Goal: Task Accomplishment & Management: Manage account settings

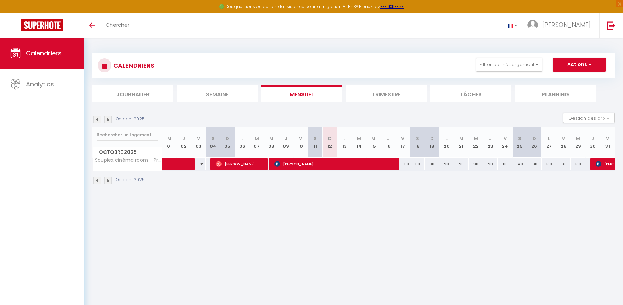
click at [96, 120] on img at bounding box center [97, 120] width 8 height 8
select select
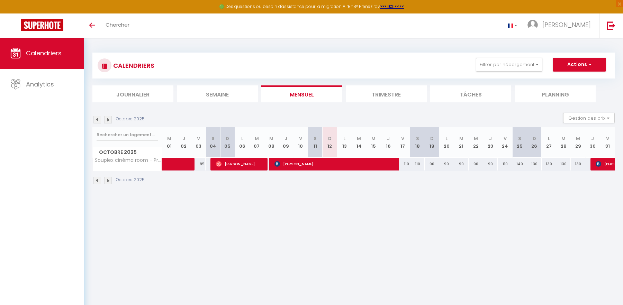
select select
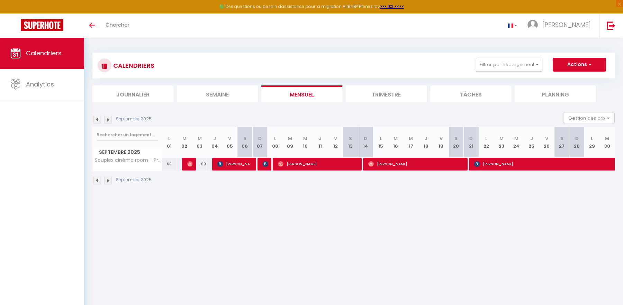
click at [186, 162] on div at bounding box center [189, 164] width 15 height 13
click at [189, 165] on img at bounding box center [190, 164] width 6 height 6
select select "OK"
select select "0"
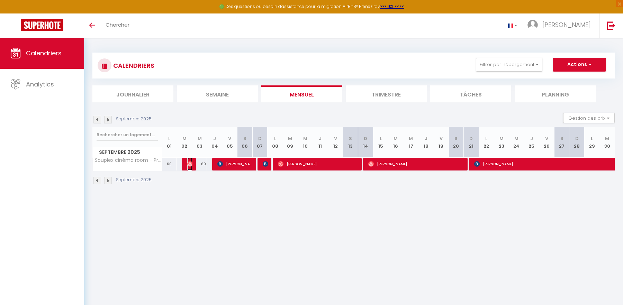
select select "0"
select select "1"
select select
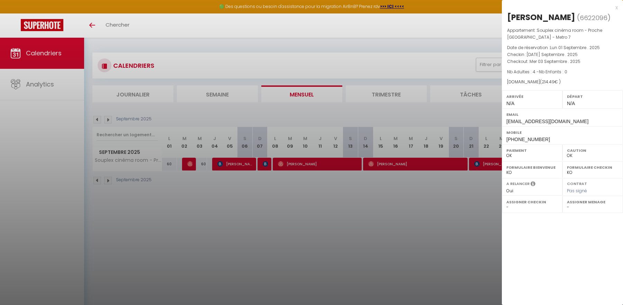
click at [418, 212] on div at bounding box center [311, 152] width 623 height 305
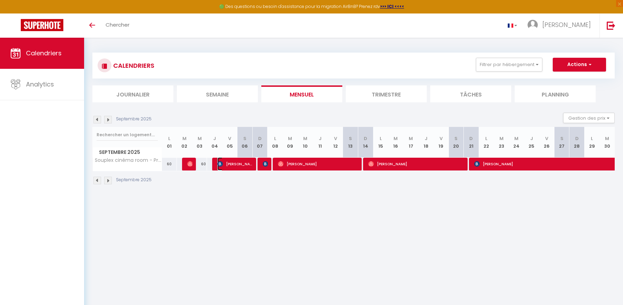
click at [235, 167] on span "[PERSON_NAME]" at bounding box center [235, 163] width 36 height 13
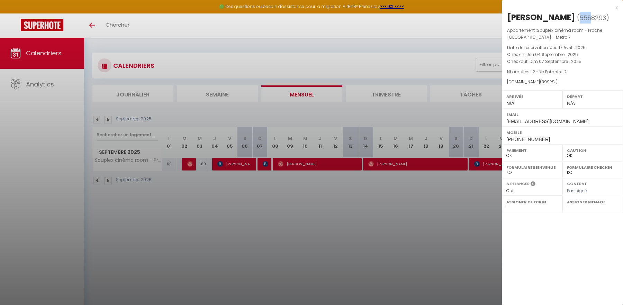
drag, startPoint x: 520, startPoint y: 32, endPoint x: 509, endPoint y: 32, distance: 10.7
click at [577, 22] on span "( 5558293 )" at bounding box center [593, 18] width 32 height 10
click at [255, 196] on div at bounding box center [311, 152] width 623 height 305
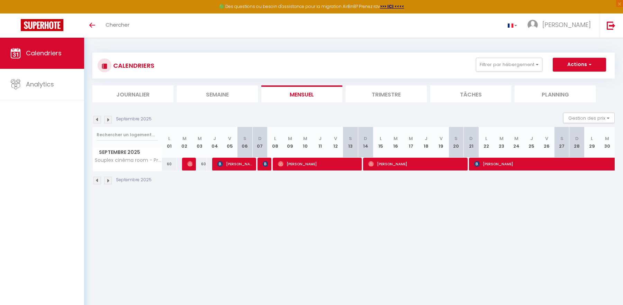
click at [262, 166] on div at bounding box center [264, 164] width 15 height 13
click at [265, 164] on img at bounding box center [266, 164] width 6 height 6
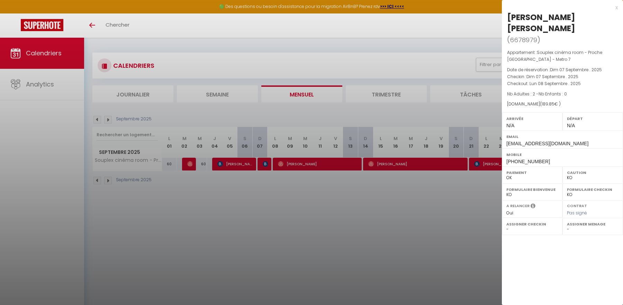
click at [394, 236] on div at bounding box center [311, 152] width 623 height 305
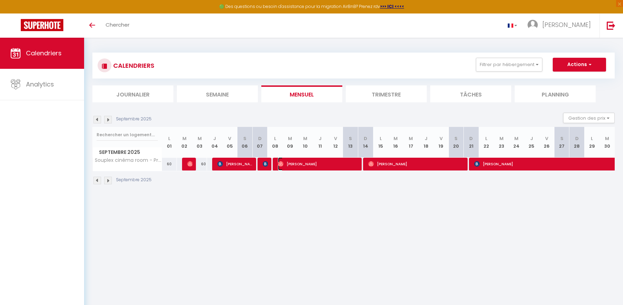
click at [322, 164] on span "[PERSON_NAME]" at bounding box center [318, 163] width 81 height 13
select select "OK"
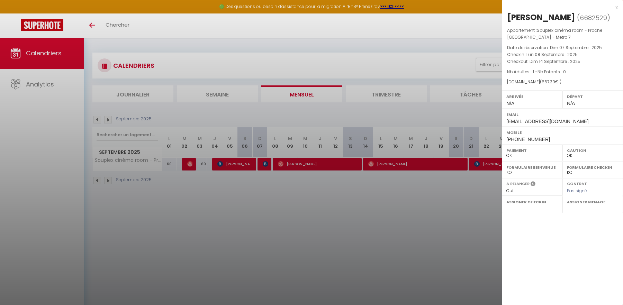
click at [377, 194] on div at bounding box center [311, 152] width 623 height 305
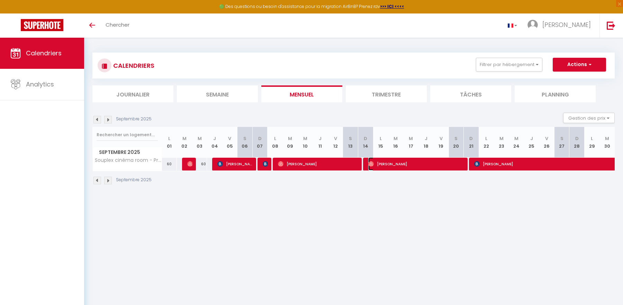
click at [405, 167] on span "[PERSON_NAME]" at bounding box center [416, 163] width 97 height 13
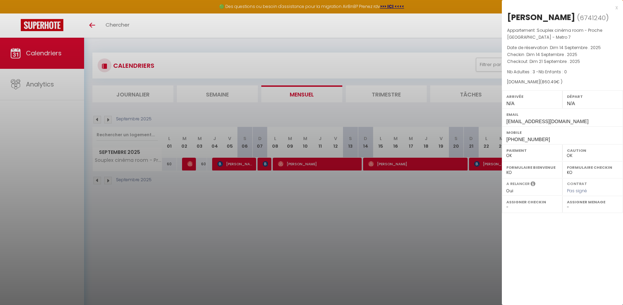
click at [399, 210] on div at bounding box center [311, 152] width 623 height 305
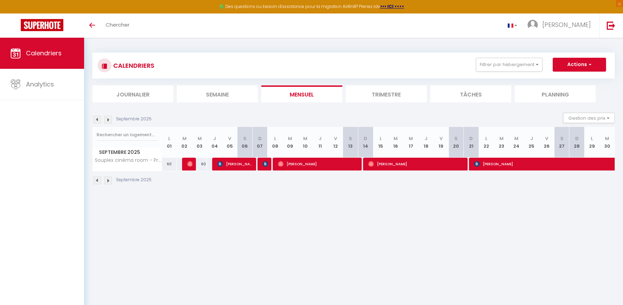
click at [369, 105] on div "CALENDRIERS Filtrer par hébergement Tous Souplex cinéma room - Proche Paris - M…" at bounding box center [353, 119] width 522 height 146
click at [371, 92] on li "Trimestre" at bounding box center [386, 93] width 81 height 17
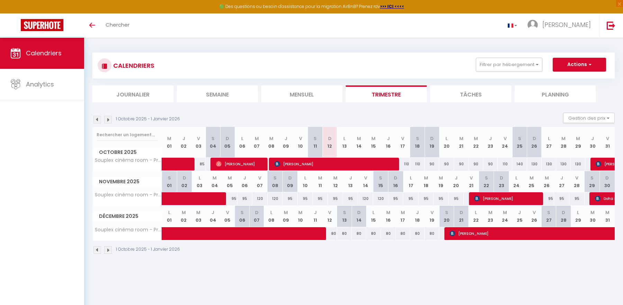
click at [100, 120] on img at bounding box center [97, 120] width 8 height 8
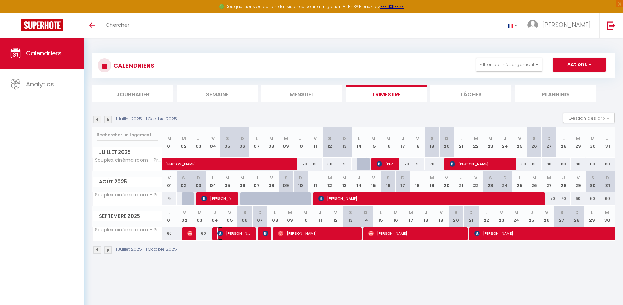
click at [232, 234] on span "[PERSON_NAME]" at bounding box center [234, 233] width 34 height 13
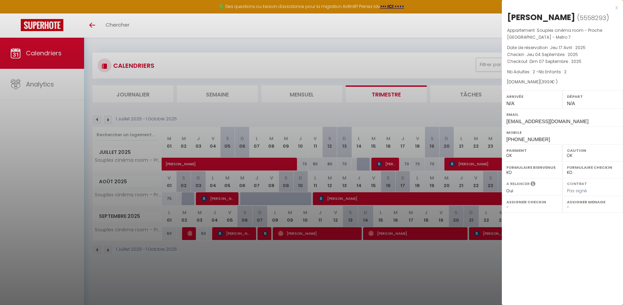
click at [263, 235] on div at bounding box center [311, 152] width 623 height 305
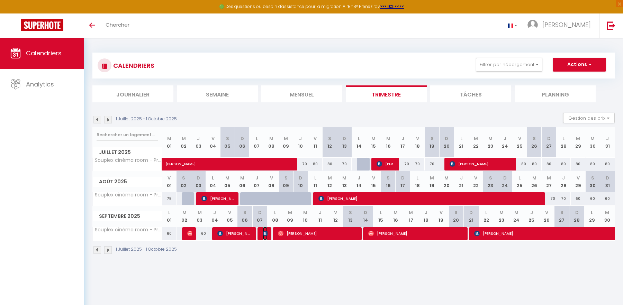
click at [263, 235] on span "[PERSON_NAME] [PERSON_NAME]" at bounding box center [265, 233] width 5 height 13
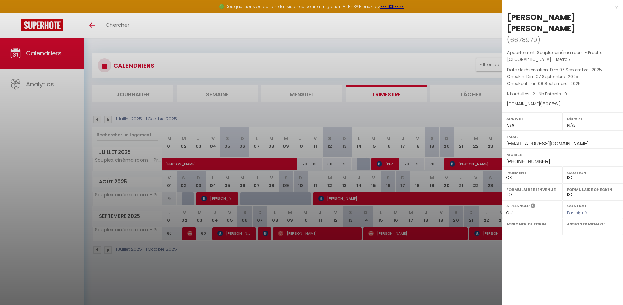
click at [461, 121] on div at bounding box center [311, 152] width 623 height 305
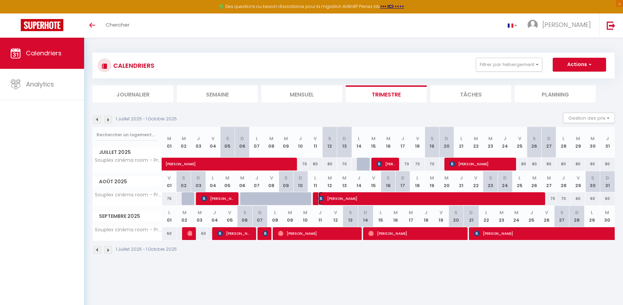
click at [398, 201] on span "[PERSON_NAME]" at bounding box center [429, 198] width 223 height 13
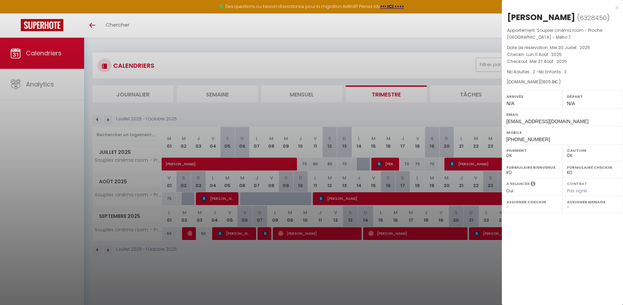
click at [441, 129] on div at bounding box center [311, 152] width 623 height 305
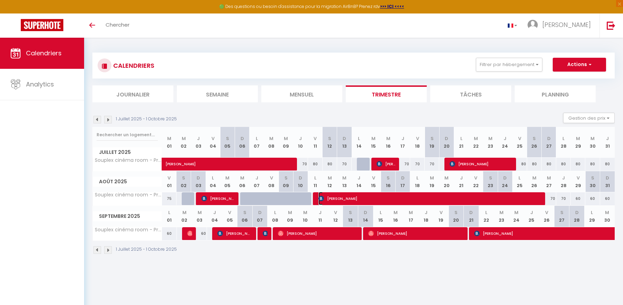
click at [399, 198] on span "[PERSON_NAME]" at bounding box center [429, 198] width 223 height 13
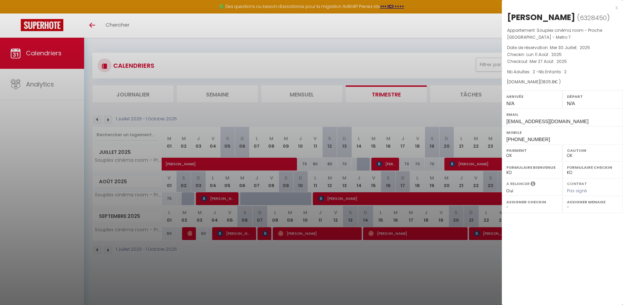
click at [395, 260] on div at bounding box center [311, 152] width 623 height 305
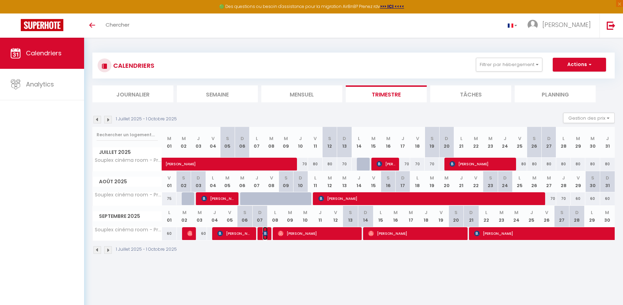
click at [263, 233] on img at bounding box center [266, 234] width 6 height 6
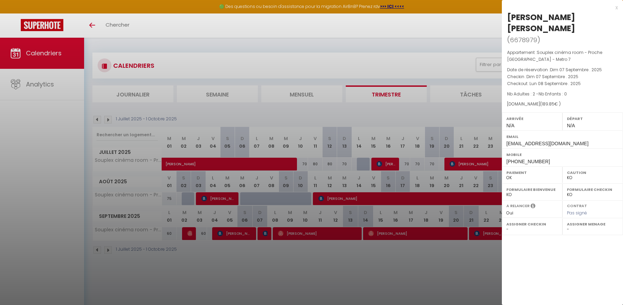
click at [272, 253] on div at bounding box center [311, 152] width 623 height 305
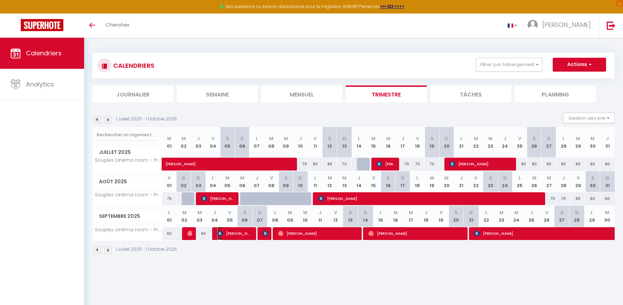
click at [237, 230] on span "[PERSON_NAME]" at bounding box center [234, 233] width 34 height 13
select select "OK"
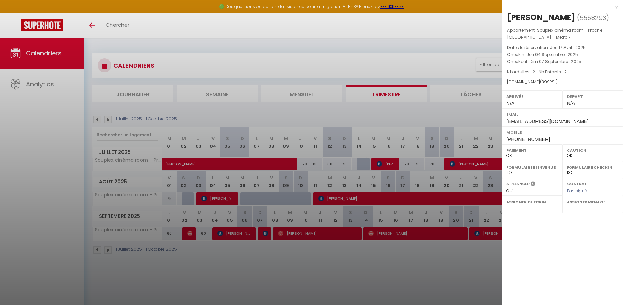
click at [282, 256] on div at bounding box center [311, 152] width 623 height 305
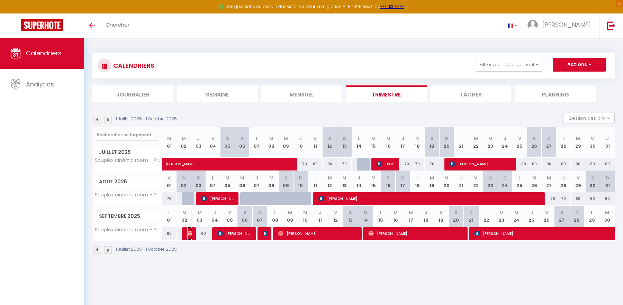
click at [190, 231] on img at bounding box center [190, 234] width 6 height 6
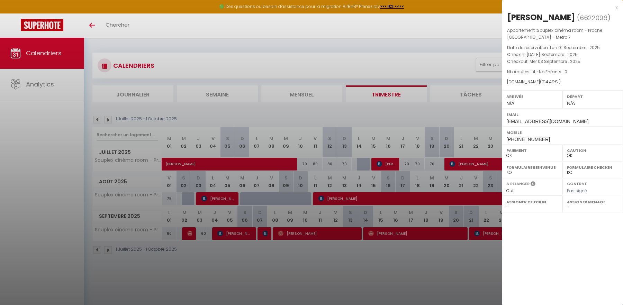
click at [211, 271] on div at bounding box center [311, 152] width 623 height 305
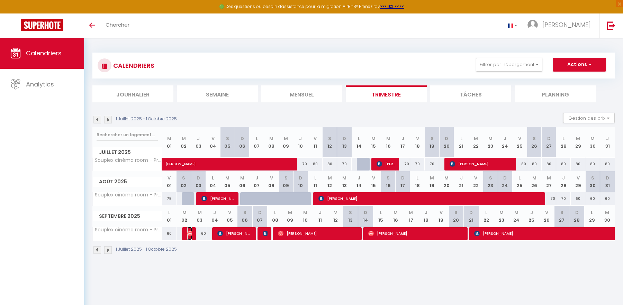
click at [189, 232] on img at bounding box center [190, 234] width 6 height 6
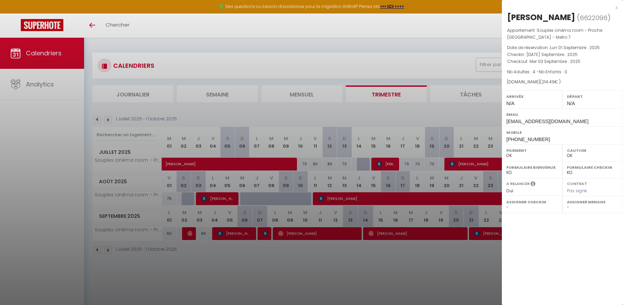
click at [198, 253] on div at bounding box center [311, 152] width 623 height 305
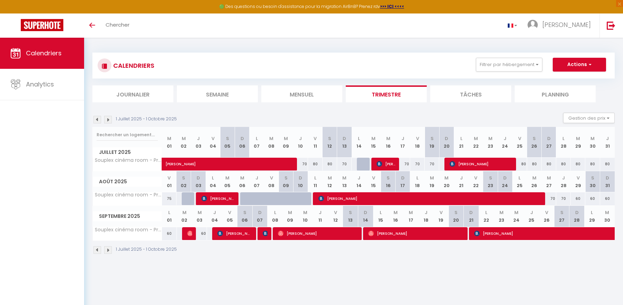
click at [185, 231] on div at bounding box center [189, 233] width 15 height 13
click at [189, 233] on img at bounding box center [190, 234] width 6 height 6
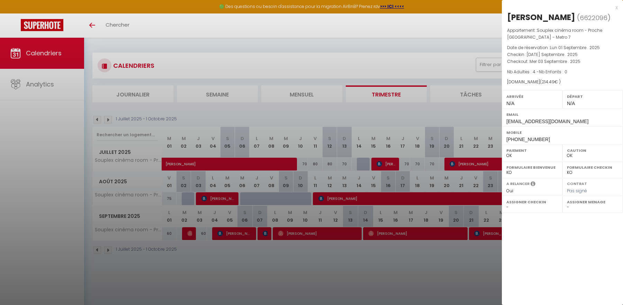
click at [193, 245] on div at bounding box center [311, 152] width 623 height 305
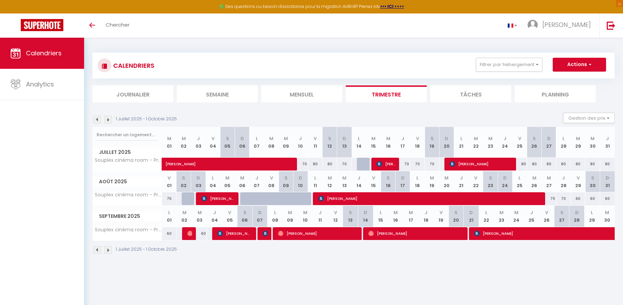
click at [108, 118] on img at bounding box center [108, 120] width 8 height 8
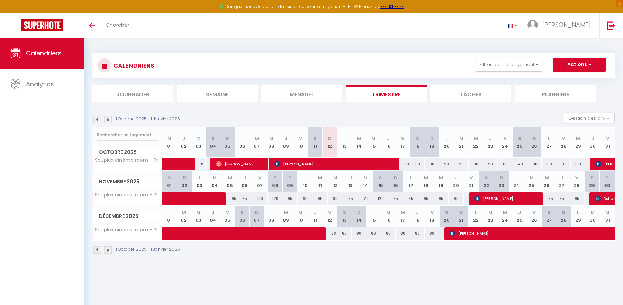
click at [100, 122] on img at bounding box center [97, 120] width 8 height 8
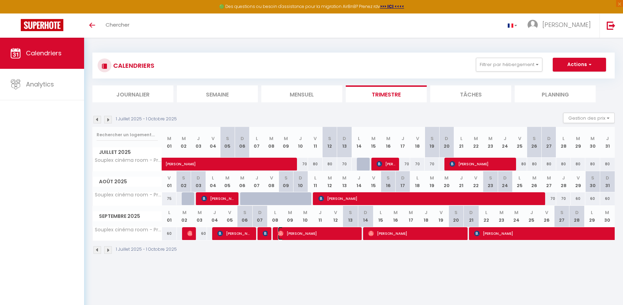
click at [301, 236] on span "[PERSON_NAME]" at bounding box center [317, 233] width 78 height 13
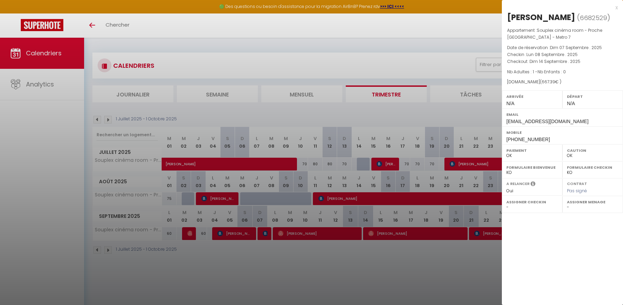
click at [360, 202] on div at bounding box center [311, 152] width 623 height 305
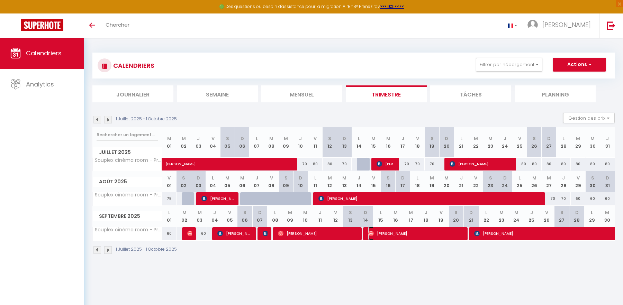
click at [391, 228] on span "[PERSON_NAME]" at bounding box center [414, 233] width 92 height 13
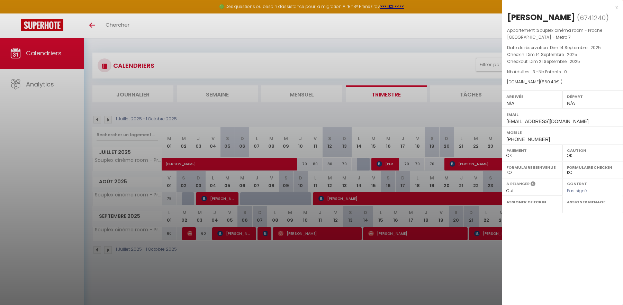
click at [416, 242] on div at bounding box center [311, 152] width 623 height 305
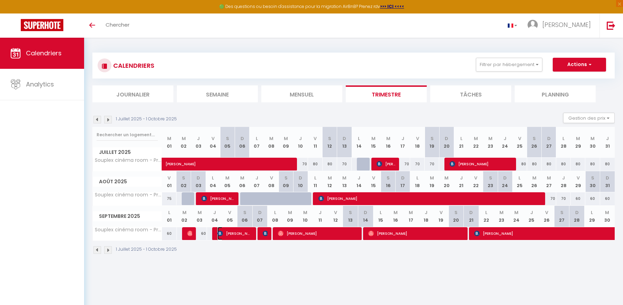
click at [237, 233] on span "[PERSON_NAME]" at bounding box center [234, 233] width 34 height 13
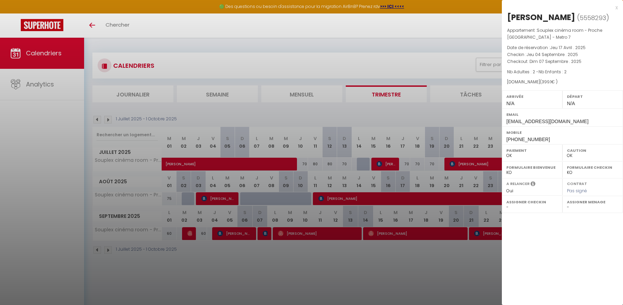
click at [254, 259] on div at bounding box center [311, 152] width 623 height 305
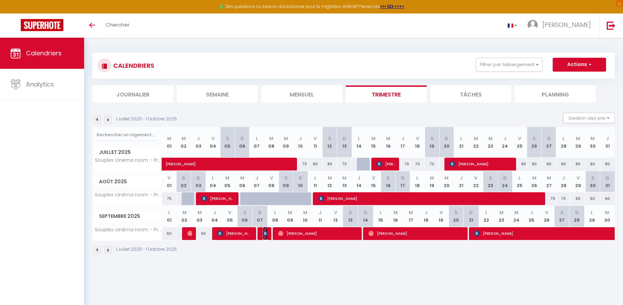
click at [267, 231] on img at bounding box center [266, 234] width 6 height 6
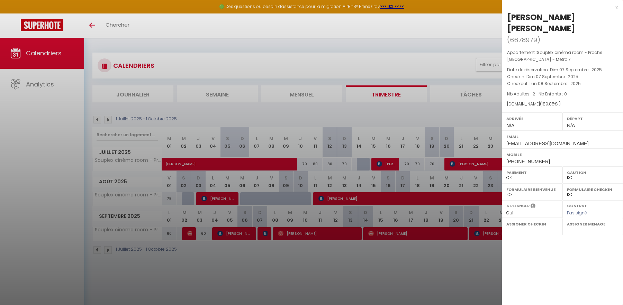
click at [264, 264] on div at bounding box center [311, 152] width 623 height 305
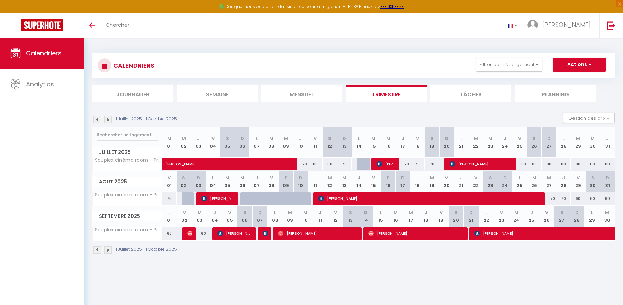
click at [183, 236] on div at bounding box center [189, 233] width 15 height 13
click at [191, 234] on img at bounding box center [190, 234] width 6 height 6
select select "OK"
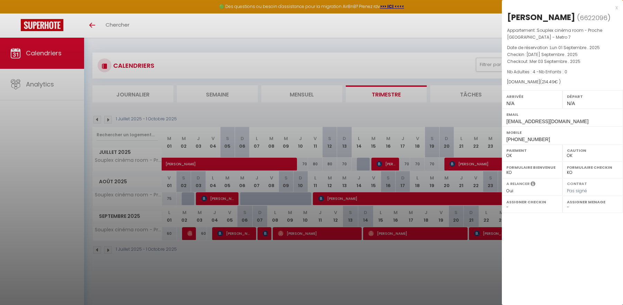
click at [565, 23] on div "[PERSON_NAME] ( 6622096 ) Appartement : Souplex cinéma room - Proche [GEOGRAPHI…" at bounding box center [562, 78] width 121 height 133
click at [580, 21] on span "6622096" at bounding box center [594, 17] width 28 height 9
copy span "6622096"
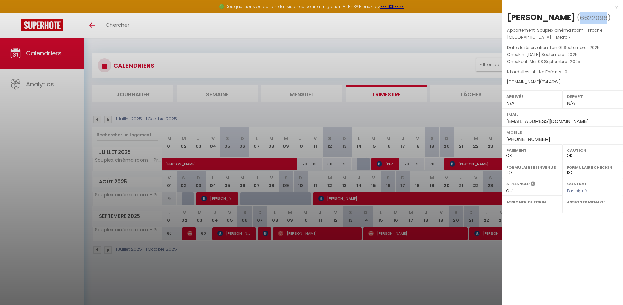
click at [430, 44] on div at bounding box center [311, 152] width 623 height 305
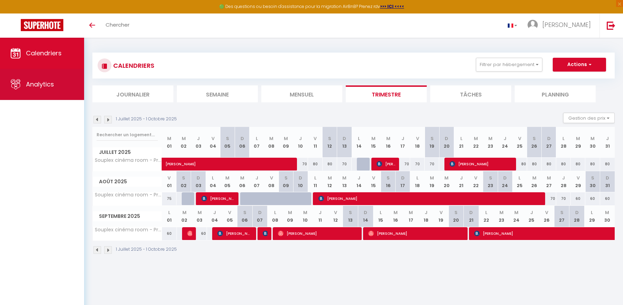
click at [42, 84] on span "Analytics" at bounding box center [40, 84] width 28 height 9
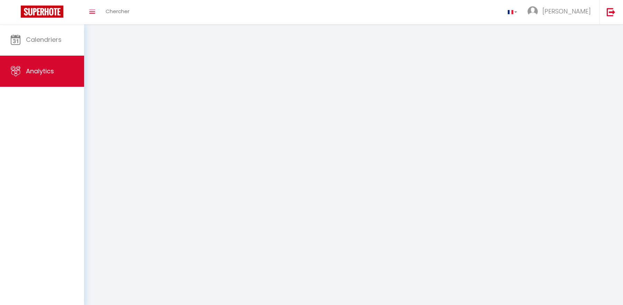
select select "2025"
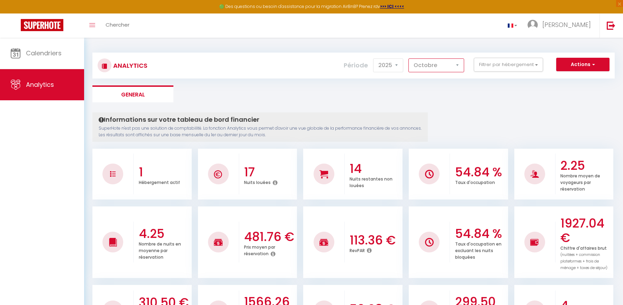
click at [431, 65] on select "[PERSON_NAME] Mars [PERSON_NAME] Juin Juillet Août Septembre Octobre Novembre D…" at bounding box center [436, 65] width 56 height 14
select select "9"
click at [409, 58] on select "[PERSON_NAME] Mars [PERSON_NAME] Juin Juillet Août Septembre Octobre Novembre D…" at bounding box center [436, 65] width 56 height 14
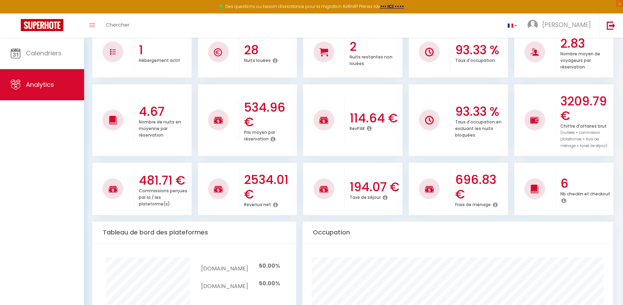
scroll to position [129, 0]
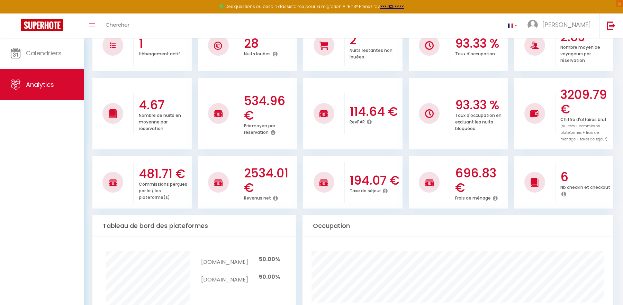
click at [493, 197] on icon at bounding box center [495, 198] width 5 height 6
click at [293, 192] on h3 "2534.01 €" at bounding box center [269, 180] width 51 height 29
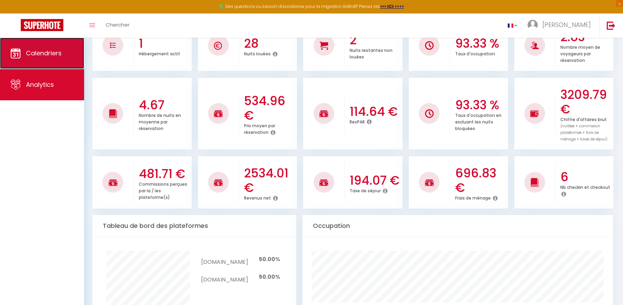
click at [50, 53] on span "Calendriers" at bounding box center [44, 53] width 36 height 9
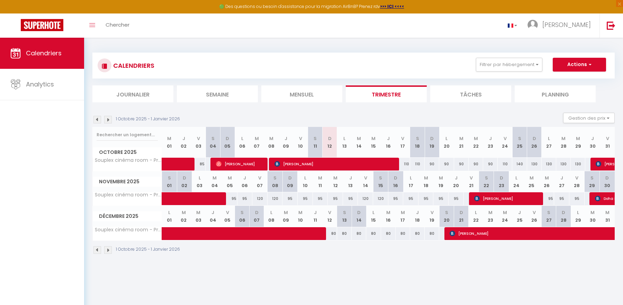
click at [315, 92] on li "Mensuel" at bounding box center [301, 93] width 81 height 17
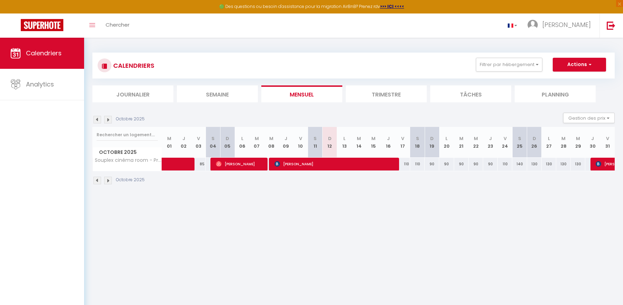
click at [97, 119] on img at bounding box center [97, 120] width 8 height 8
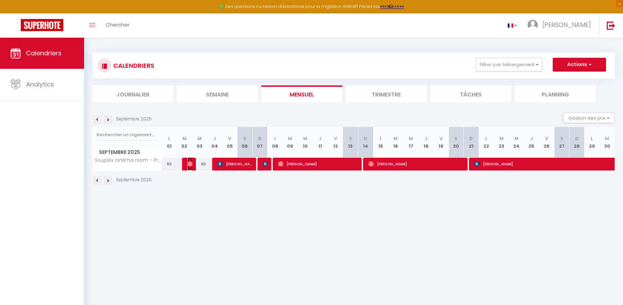
click at [189, 162] on img at bounding box center [190, 164] width 6 height 6
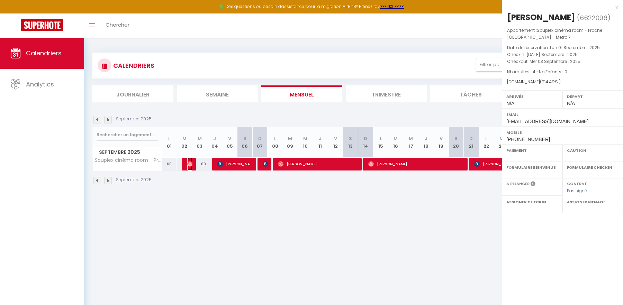
select select "OK"
select select "0"
select select "1"
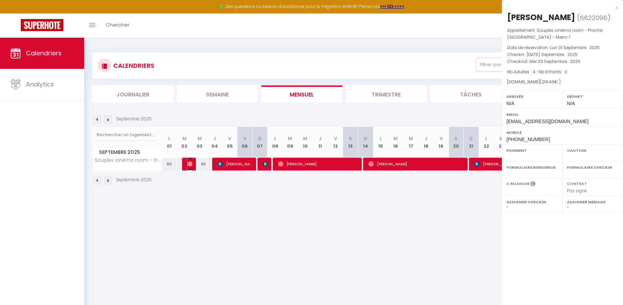
select select
